Goal: Obtain resource: Download file/media

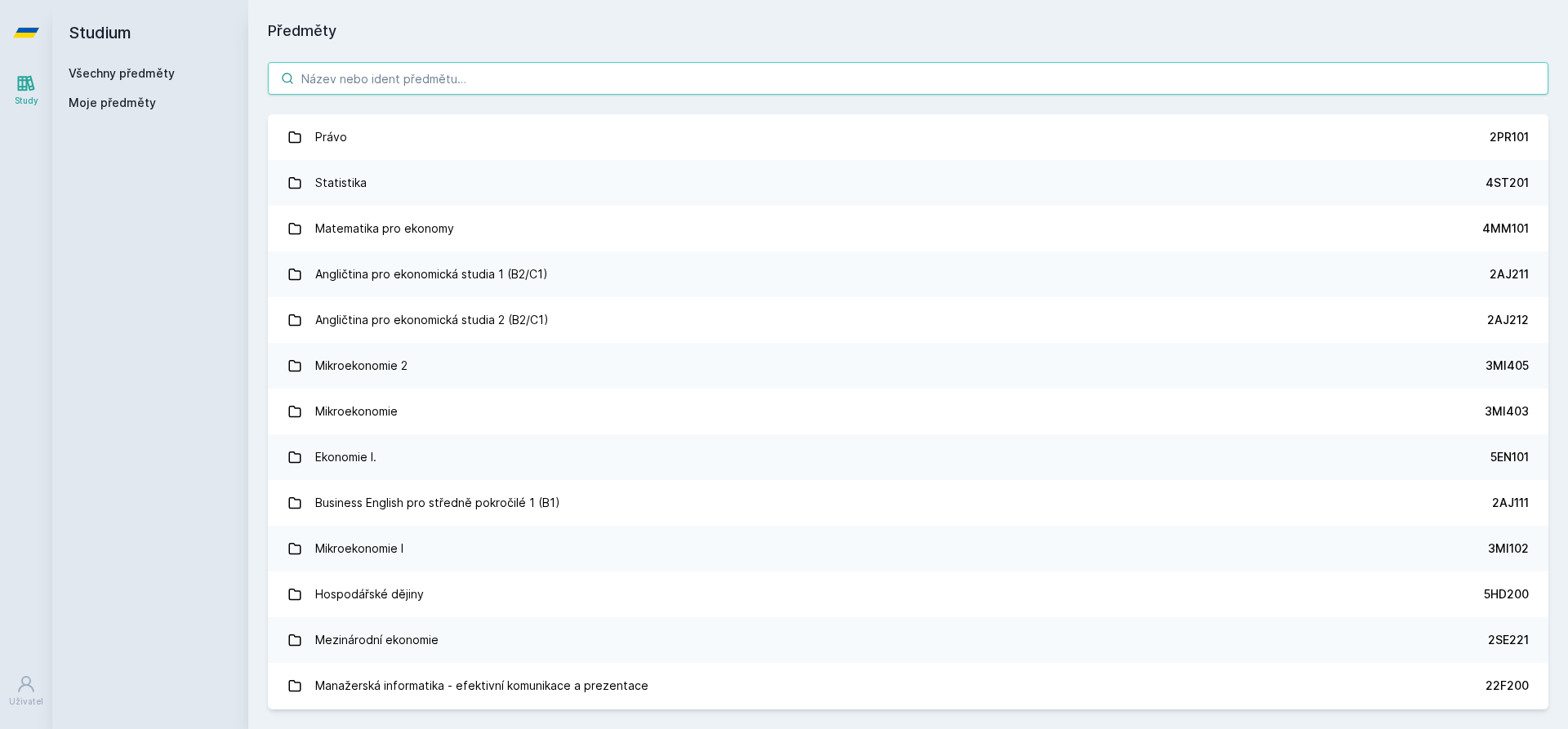
click at [345, 77] on input "search" at bounding box center [908, 77] width 1280 height 32
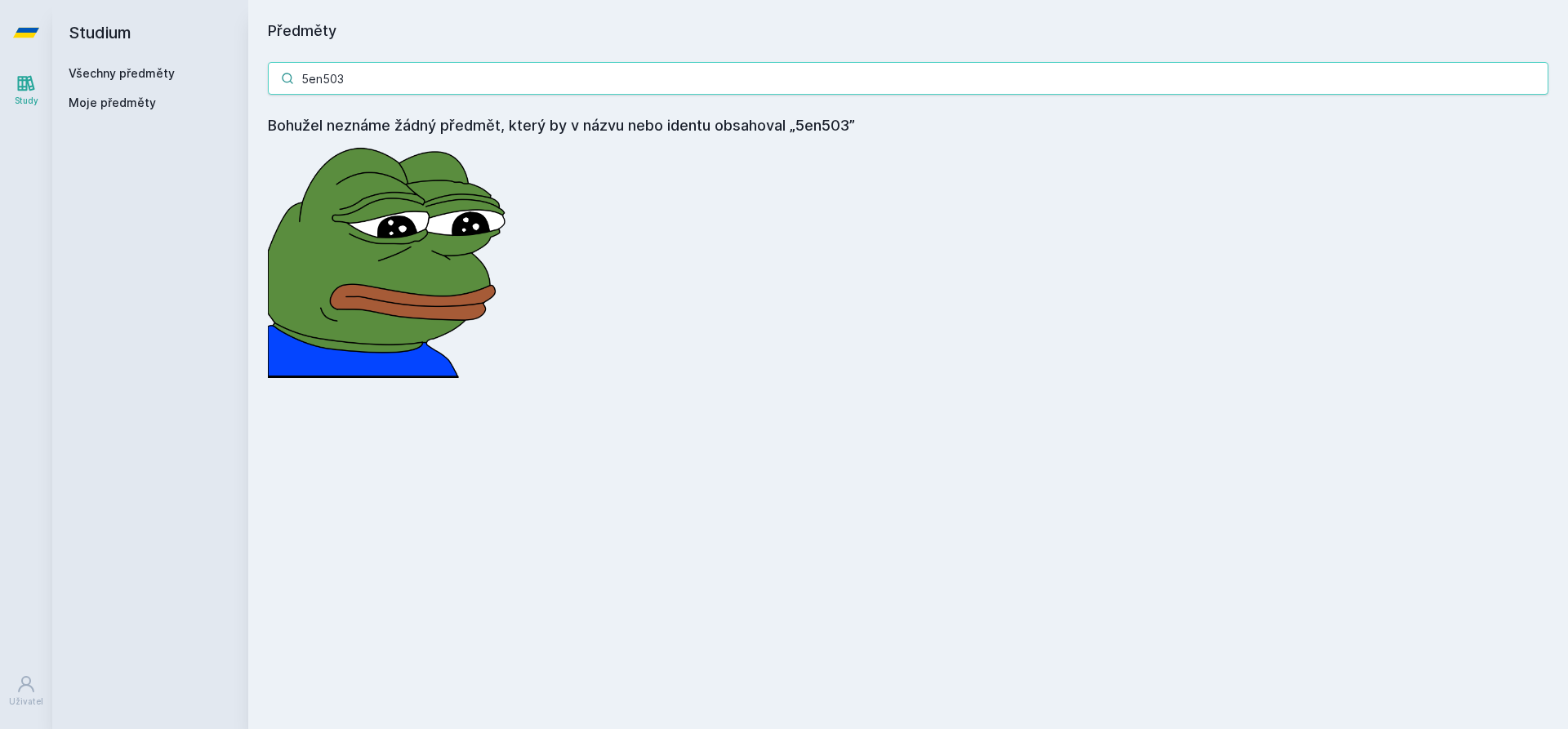
click at [325, 77] on input "5en503" at bounding box center [908, 77] width 1280 height 32
drag, startPoint x: 368, startPoint y: 77, endPoint x: 320, endPoint y: 82, distance: 48.3
click at [320, 82] on input "5en503" at bounding box center [908, 77] width 1280 height 32
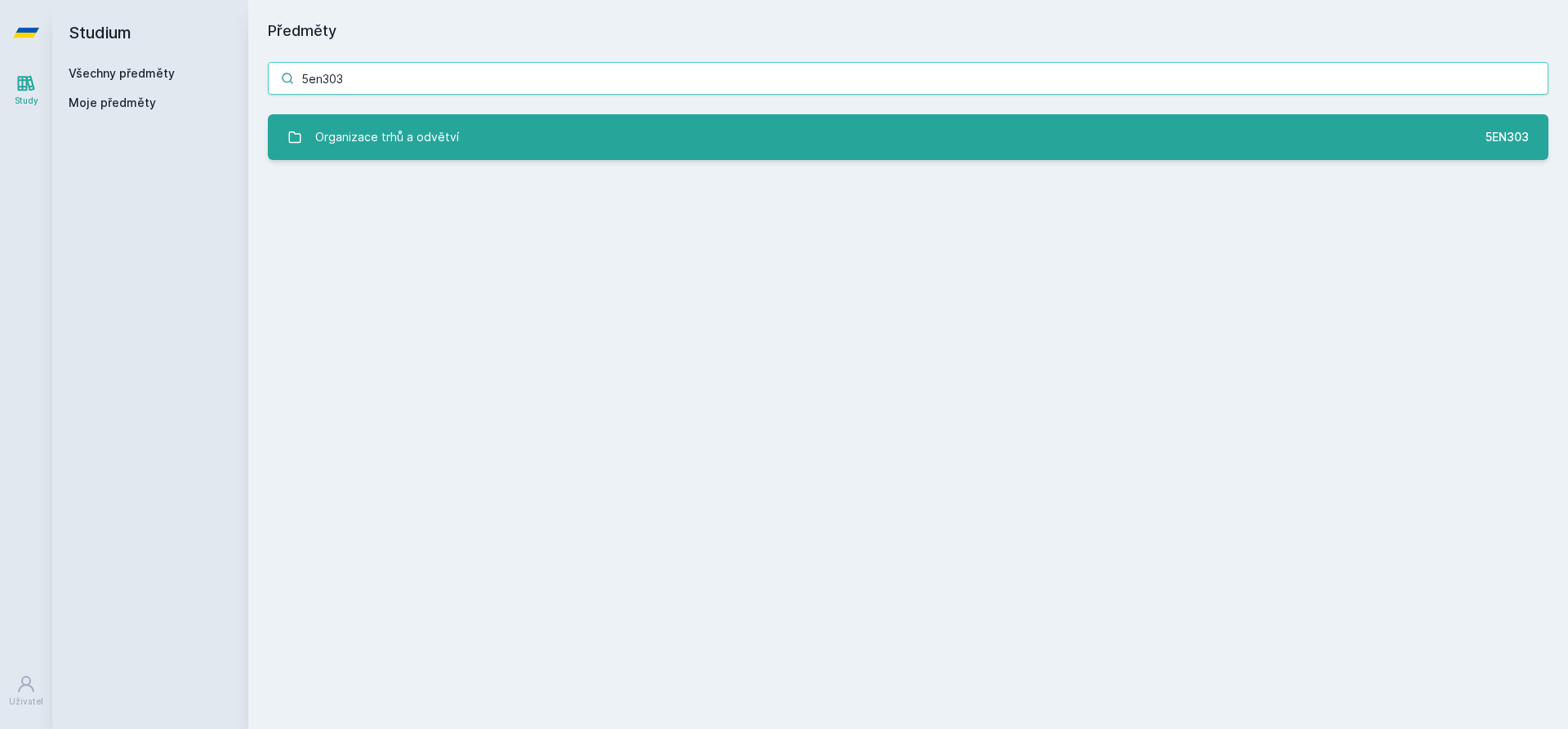
type input "5en303"
click at [466, 135] on link "Organizace trhů a odvětví 5EN303" at bounding box center [908, 137] width 1280 height 46
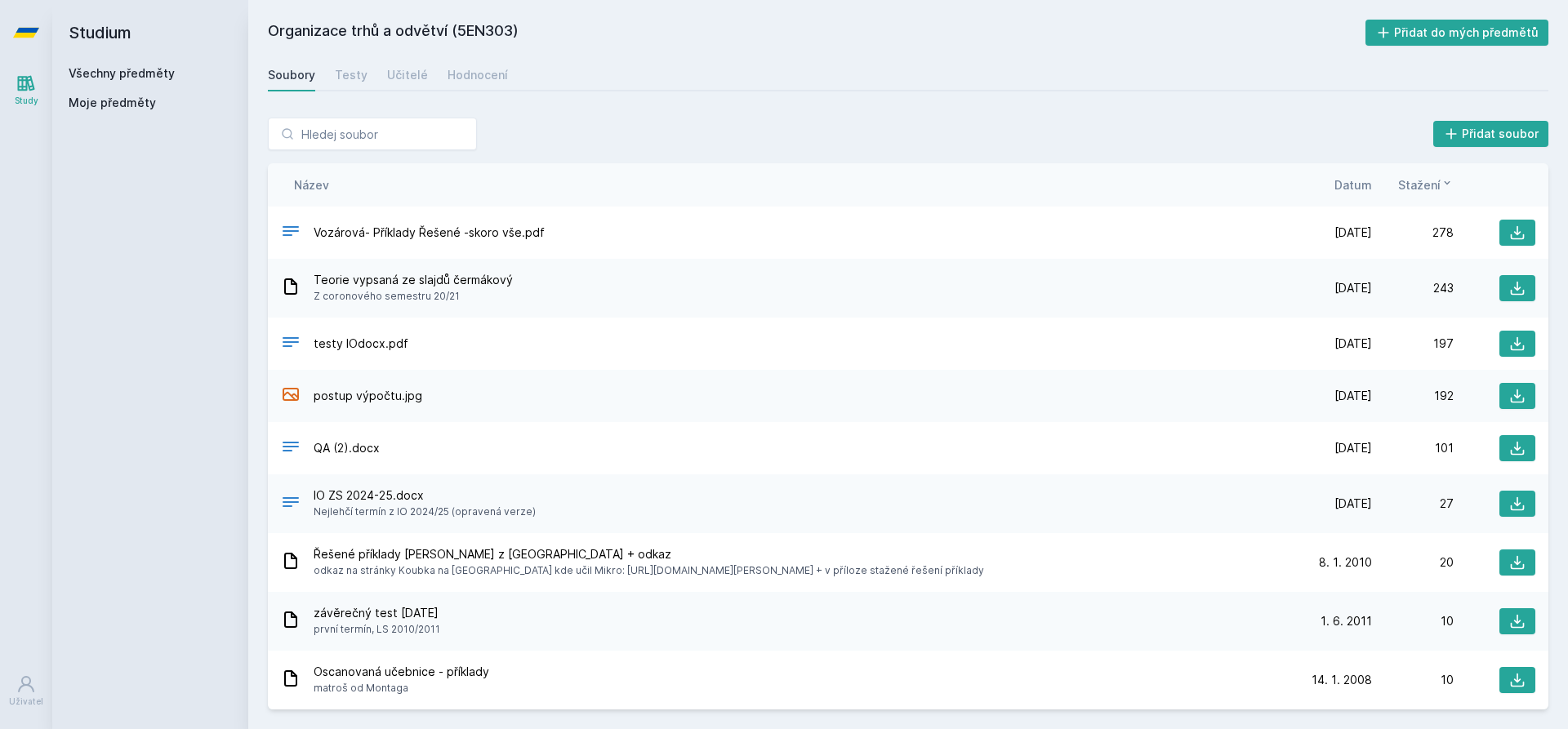
click at [1360, 186] on span "Datum" at bounding box center [1353, 185] width 38 height 17
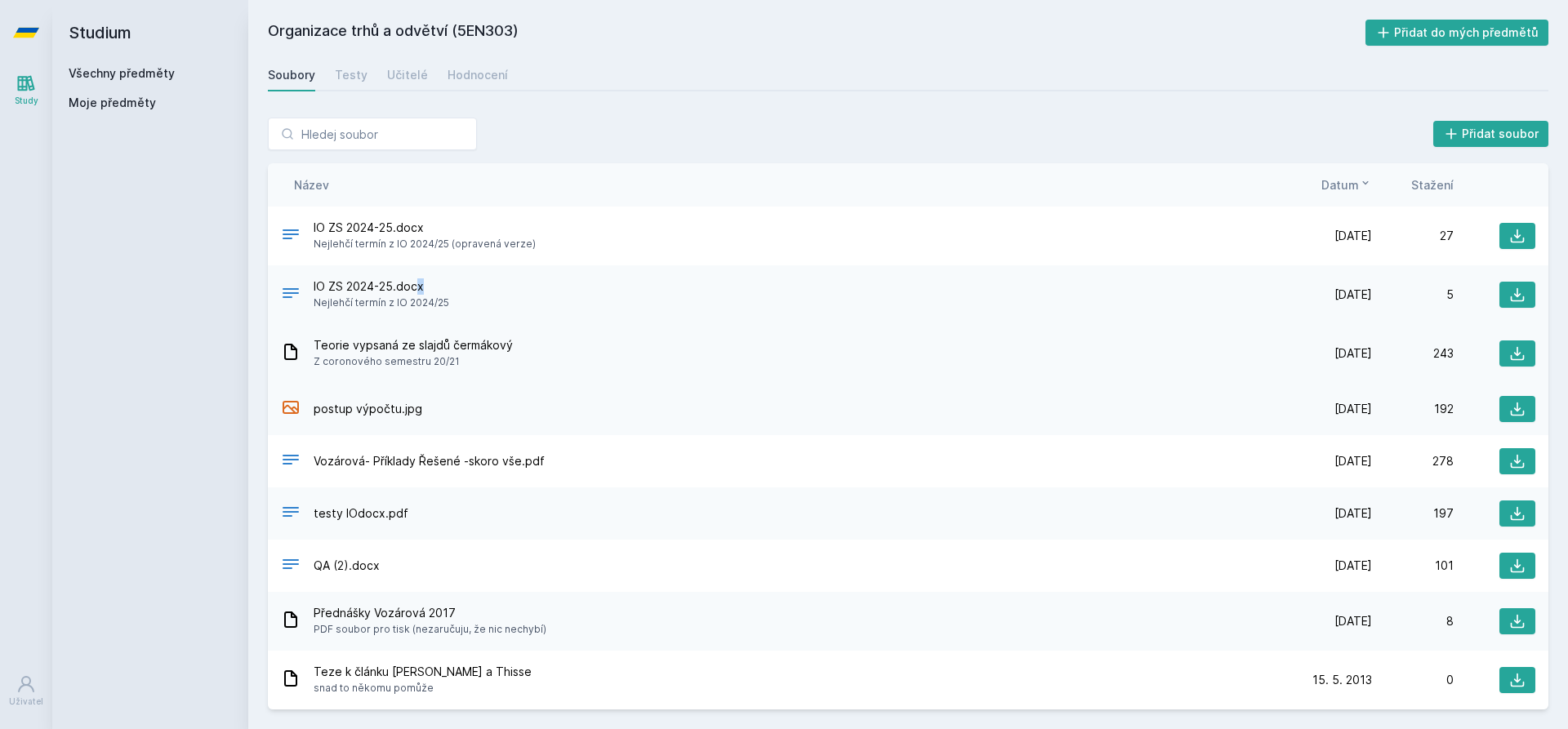
drag, startPoint x: 428, startPoint y: 294, endPoint x: 448, endPoint y: 347, distance: 56.6
click at [448, 344] on div "IO ZS 2024-25.docx Nejlehčí termín z IO 2024/25 (opravená verze) [DATE] [DATE] …" at bounding box center [908, 457] width 1280 height 502
drag, startPoint x: 459, startPoint y: 350, endPoint x: 488, endPoint y: 347, distance: 29.2
click at [465, 350] on span "Teorie vypsaná ze slajdů čermákový" at bounding box center [413, 346] width 199 height 17
click at [1509, 352] on icon at bounding box center [1517, 353] width 17 height 17
